Goal: Task Accomplishment & Management: Use online tool/utility

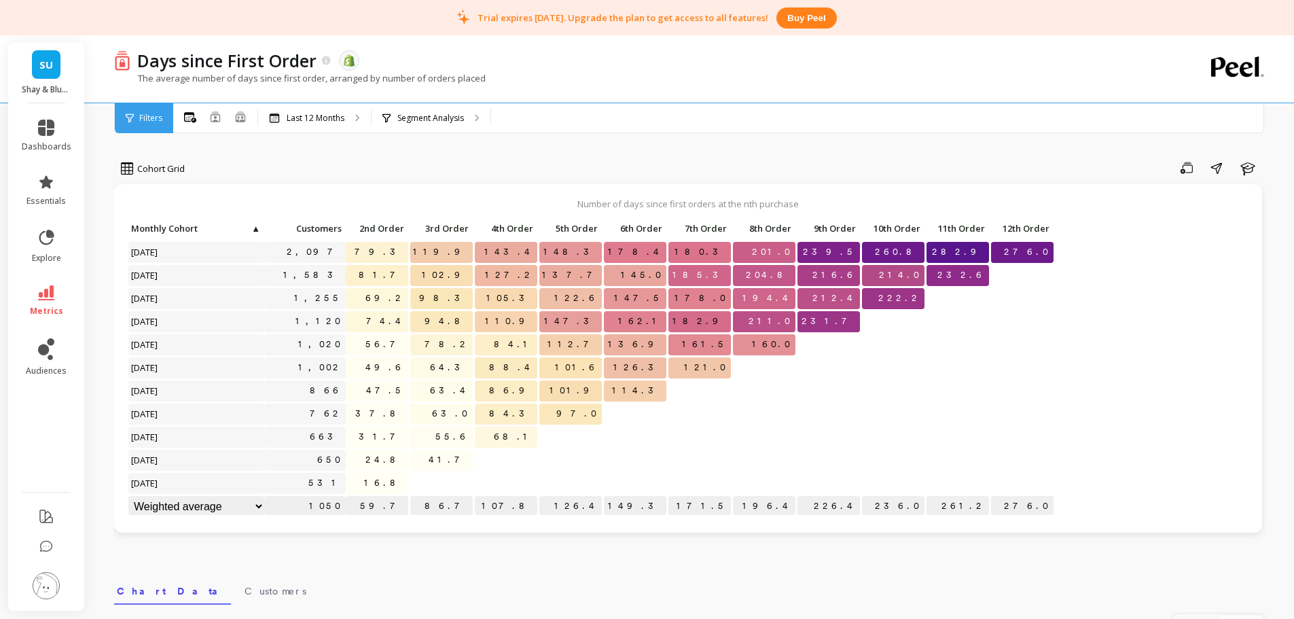
click at [54, 575] on img at bounding box center [46, 585] width 27 height 27
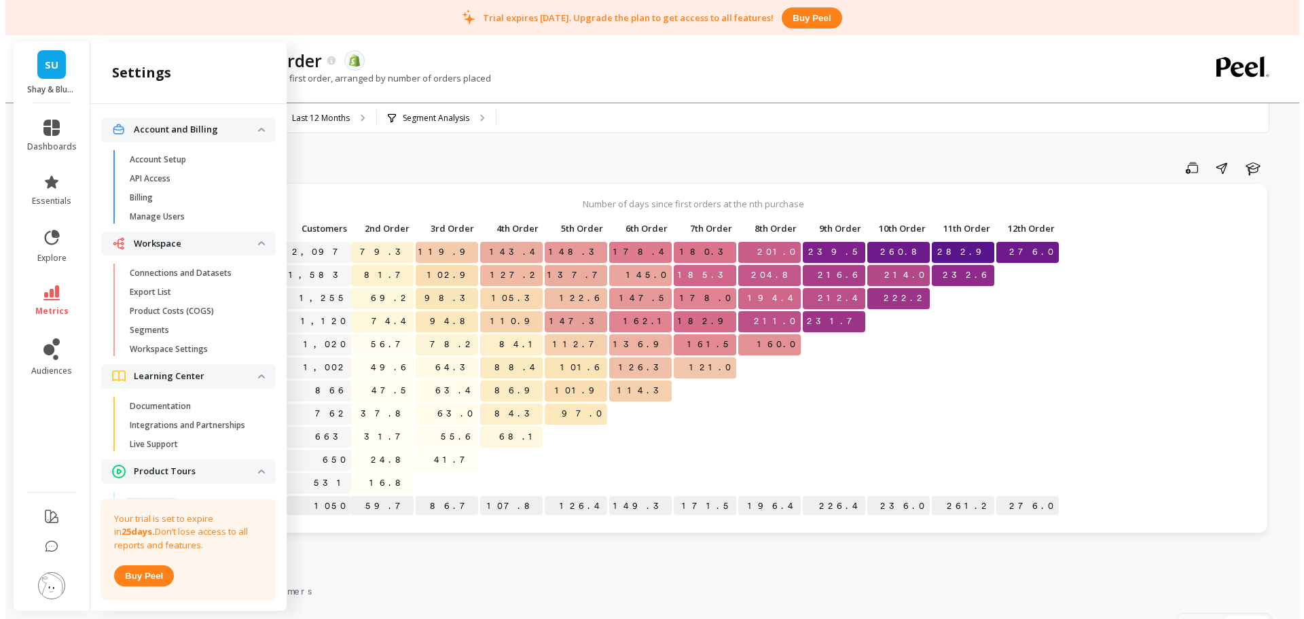
scroll to position [68, 0]
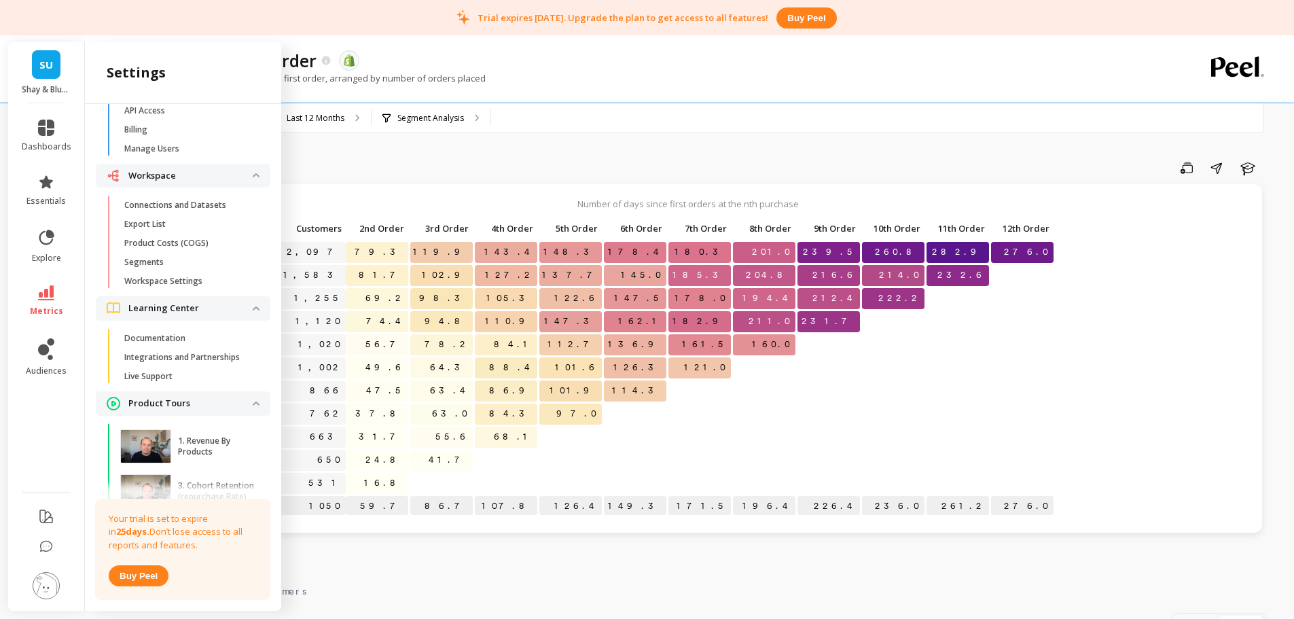
click at [196, 204] on p "Connections and Datasets" at bounding box center [175, 205] width 102 height 11
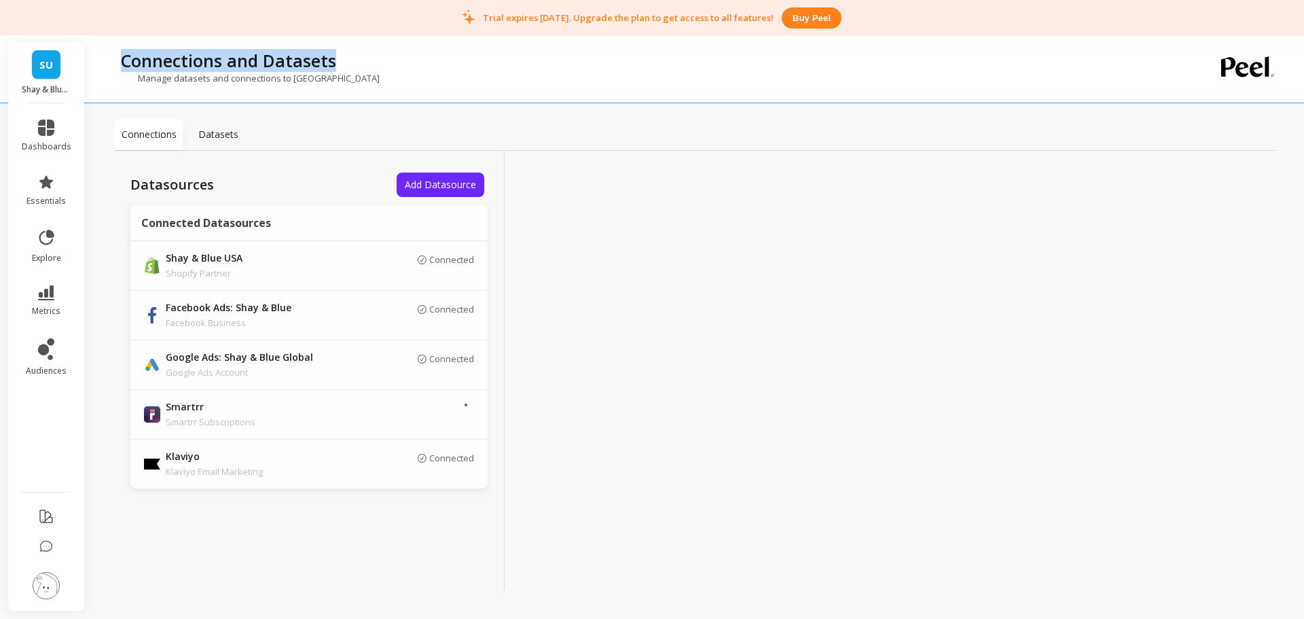
copy p "Connections and Datasets"
drag, startPoint x: 361, startPoint y: 67, endPoint x: 116, endPoint y: 67, distance: 244.6
click at [116, 67] on div "Connections and Datasets" at bounding box center [640, 60] width 1052 height 23
click at [442, 179] on span "Add Datasource" at bounding box center [440, 184] width 71 height 13
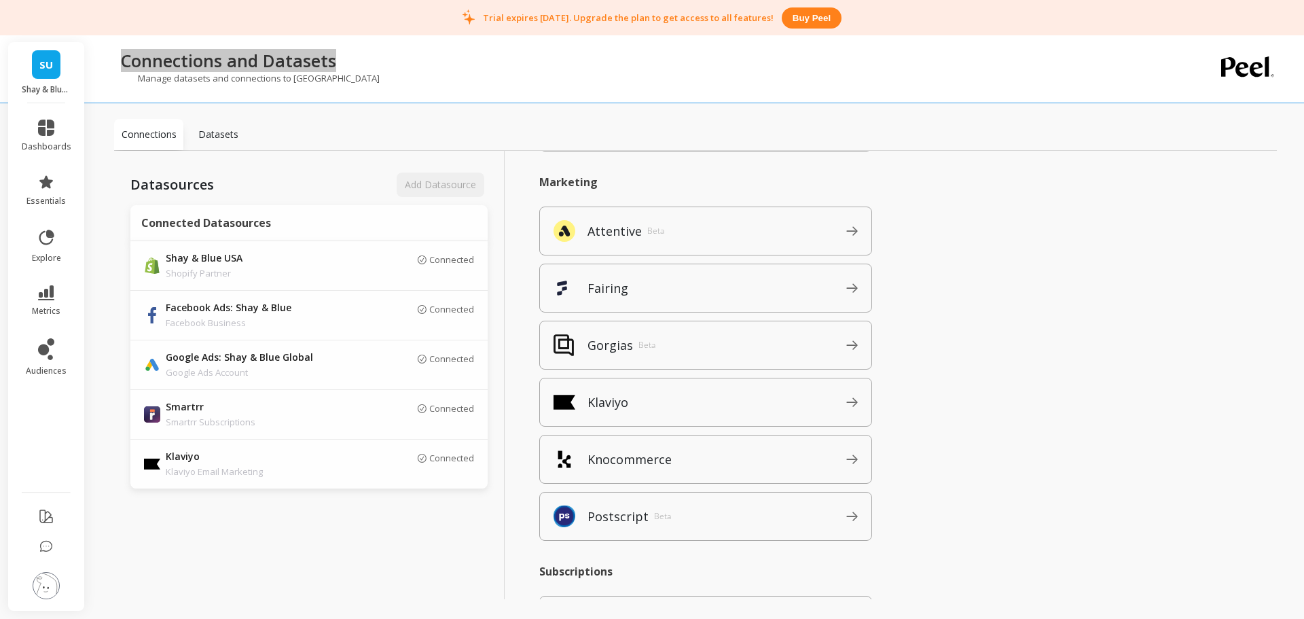
scroll to position [136, 0]
